Goal: Information Seeking & Learning: Find contact information

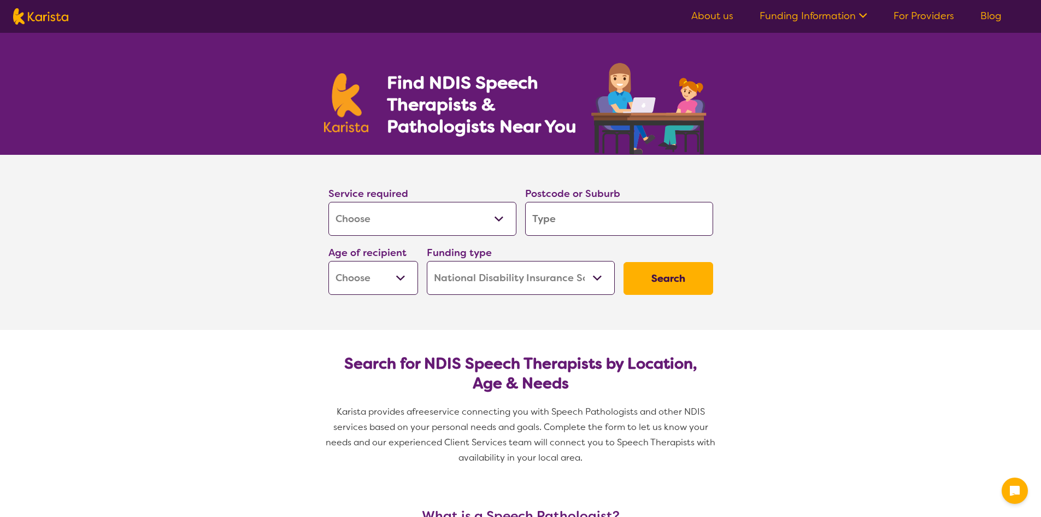
select select "[MEDICAL_DATA]"
select select "NDIS"
select select "[MEDICAL_DATA]"
select select "NDIS"
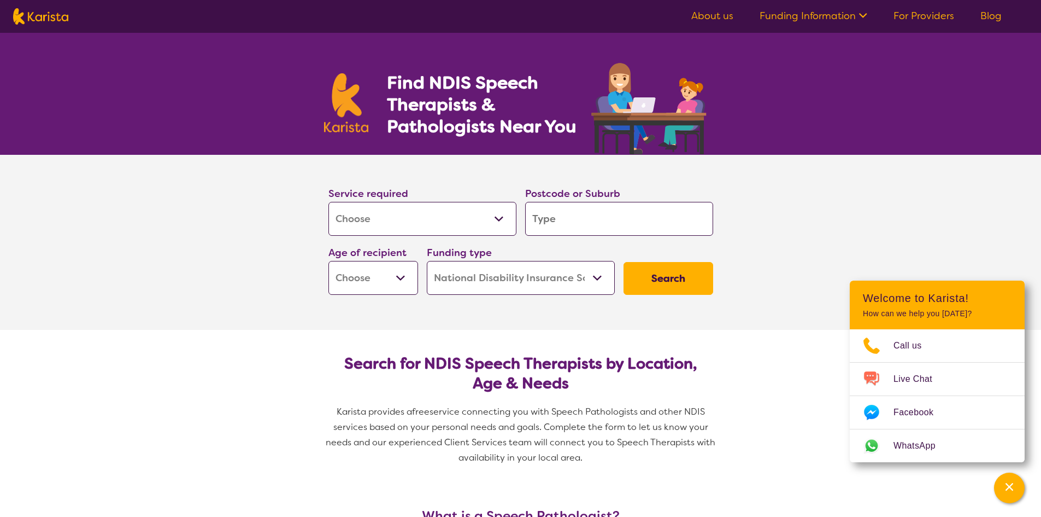
click at [548, 218] on input "search" at bounding box center [619, 219] width 188 height 34
type input "2"
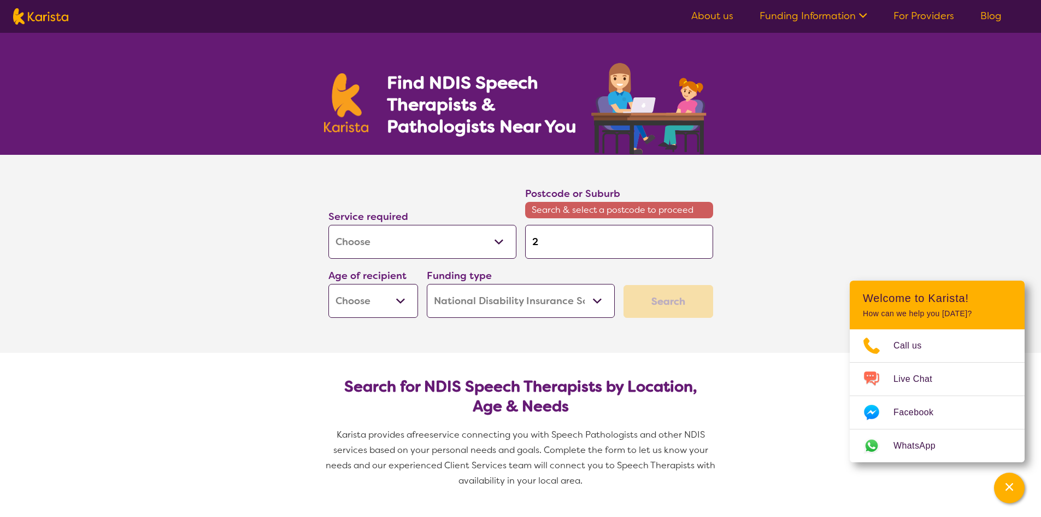
type input "22"
type input "222"
type input "2225"
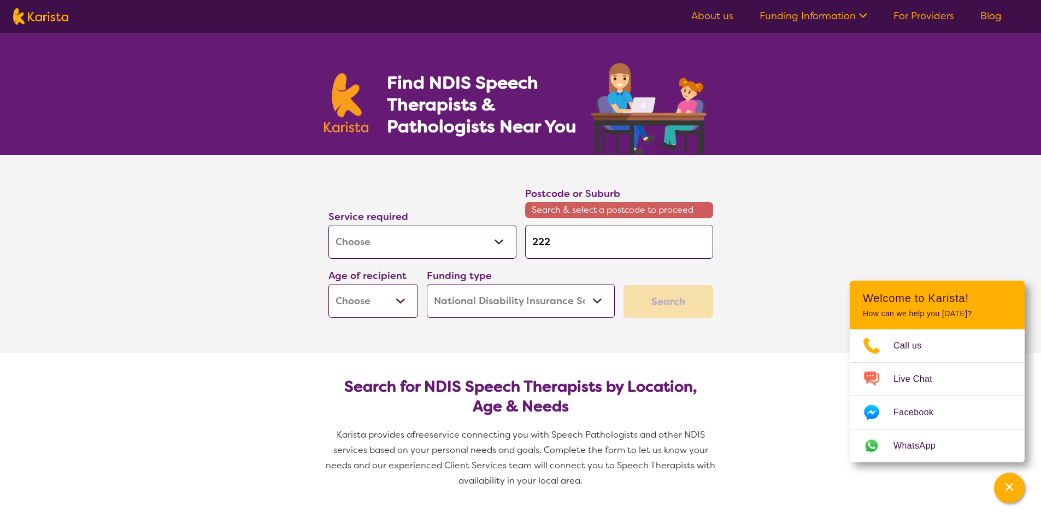
type input "2225"
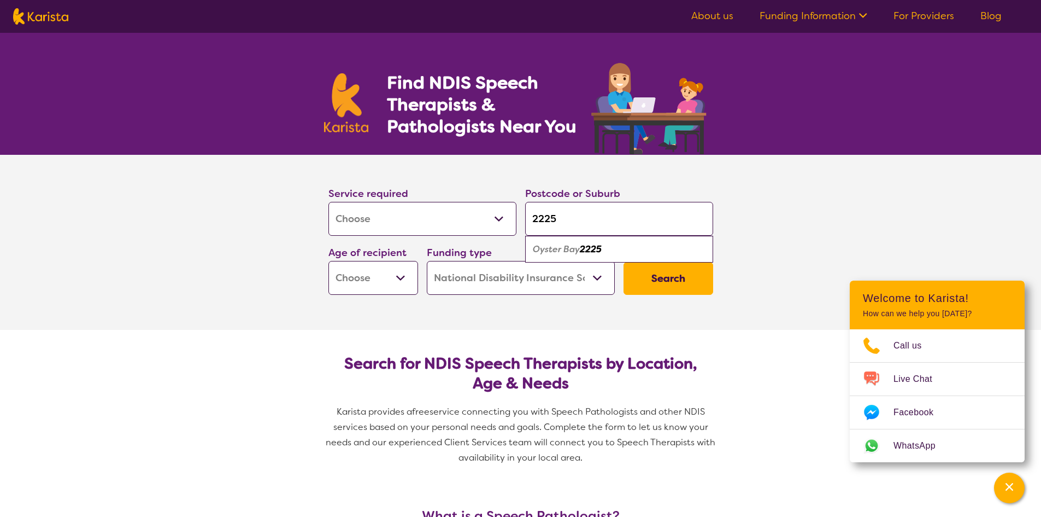
type input "2225"
click at [398, 276] on select "Early Childhood - 0 to 9 Child - 10 to 11 Adolescent - 12 to 17 Adult - 18 to 6…" at bounding box center [374, 278] width 90 height 34
select select "AD"
click at [329, 261] on select "Early Childhood - 0 to 9 Child - 10 to 11 Adolescent - 12 to 17 Adult - 18 to 6…" at bounding box center [374, 278] width 90 height 34
select select "AD"
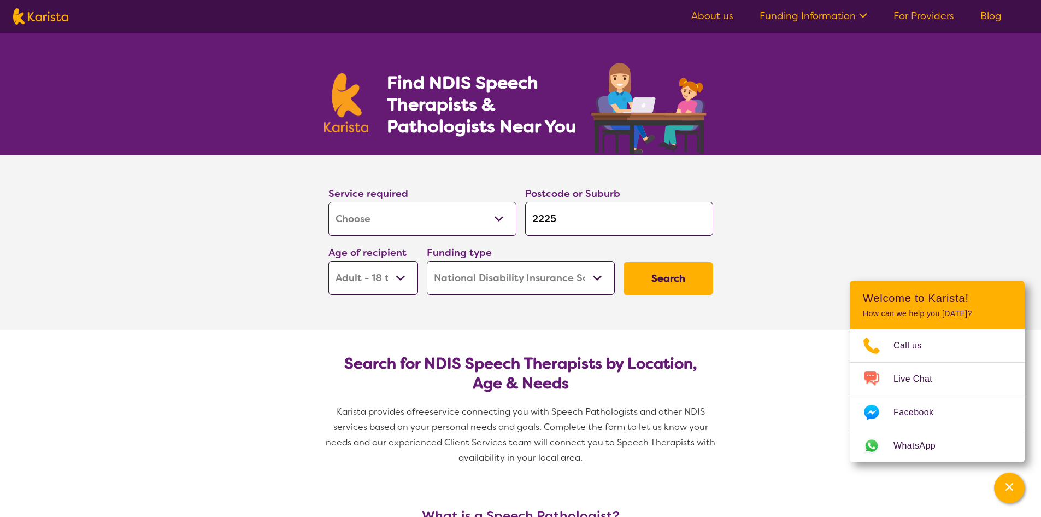
click at [666, 275] on button "Search" at bounding box center [669, 278] width 90 height 33
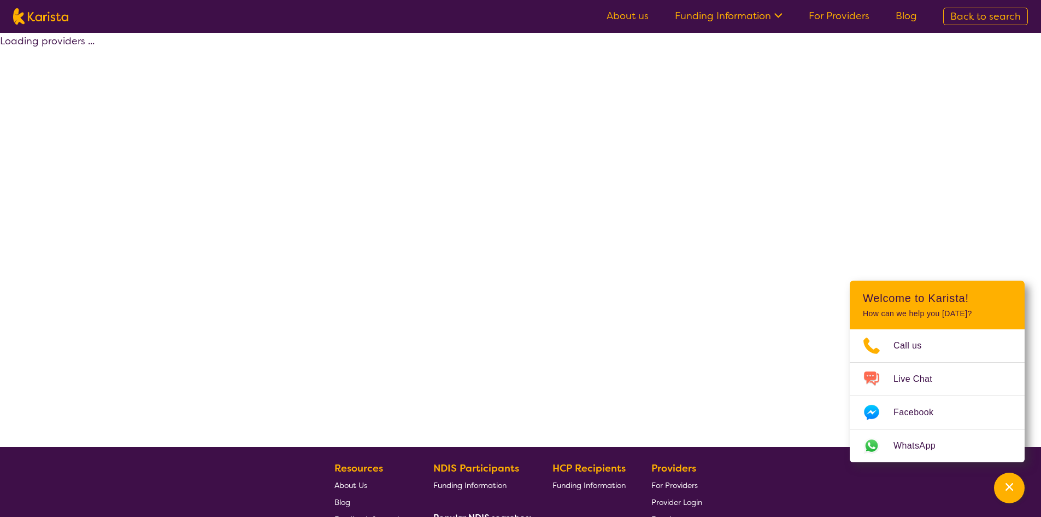
select select "by_score"
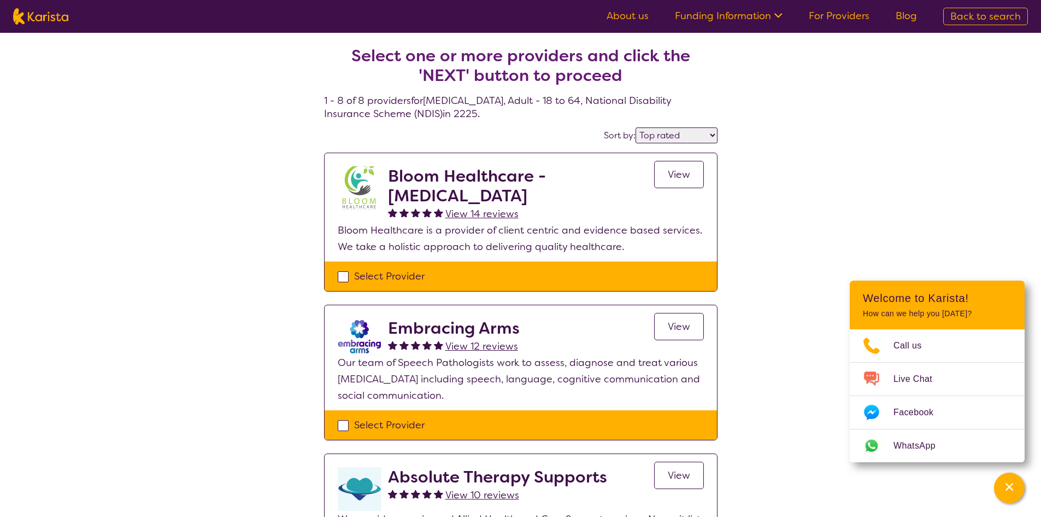
click at [683, 172] on span "View" at bounding box center [679, 174] width 22 height 13
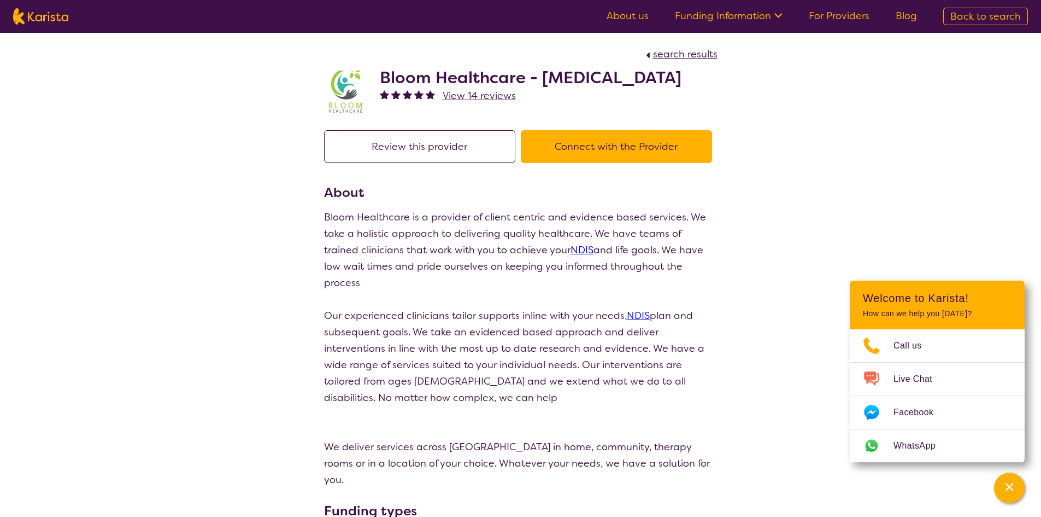
click at [594, 142] on button "Connect with the Provider" at bounding box center [616, 146] width 191 height 33
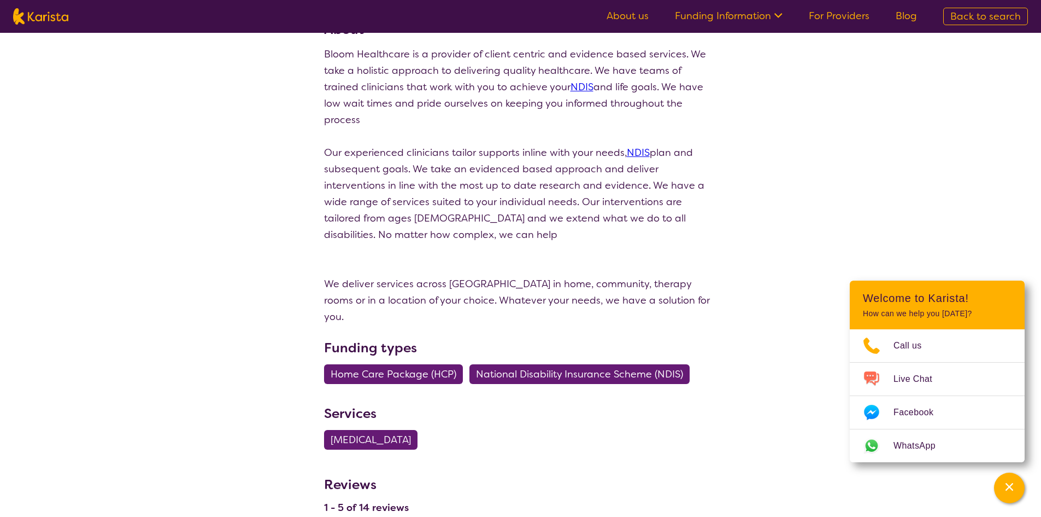
scroll to position [164, 0]
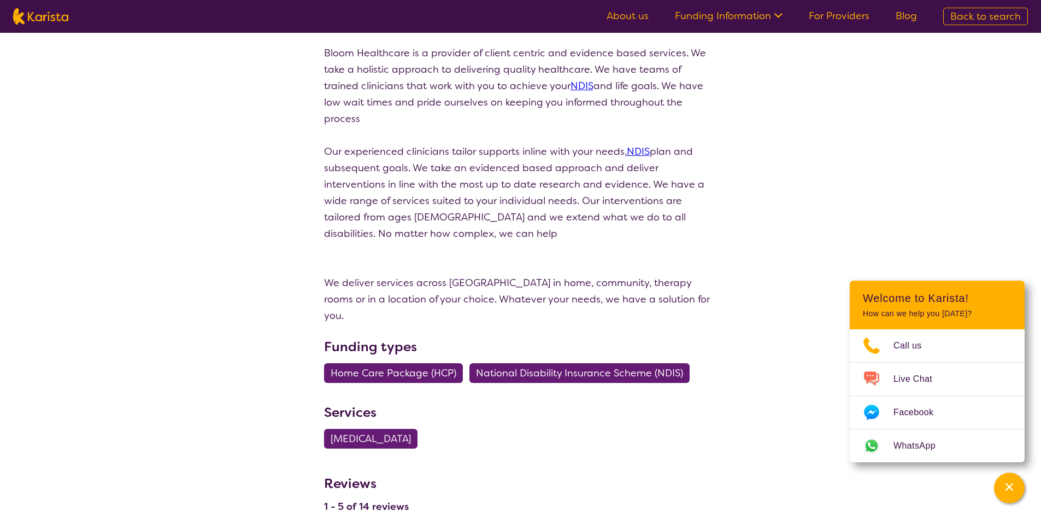
click at [581, 363] on span "National Disability Insurance Scheme (NDIS)" at bounding box center [579, 373] width 207 height 20
